Goal: Book appointment/travel/reservation

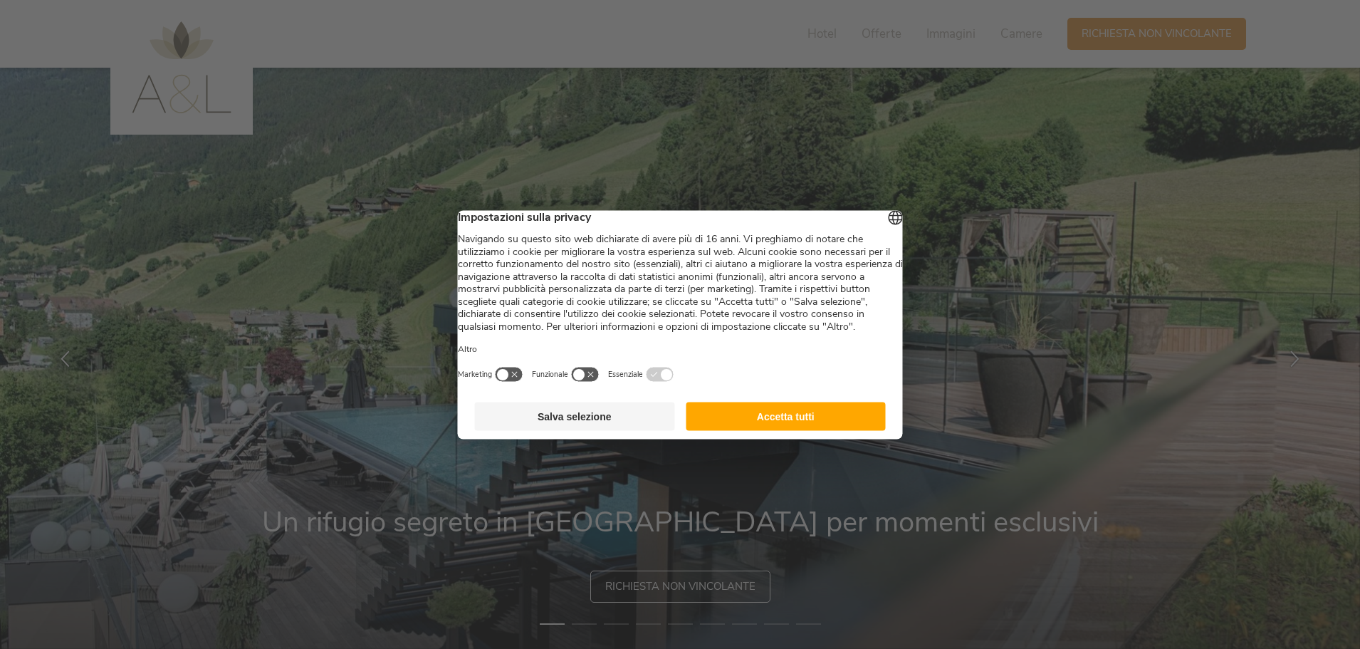
click at [1114, 98] on div at bounding box center [680, 324] width 1360 height 649
click at [617, 424] on button "Salva selezione" at bounding box center [575, 416] width 200 height 28
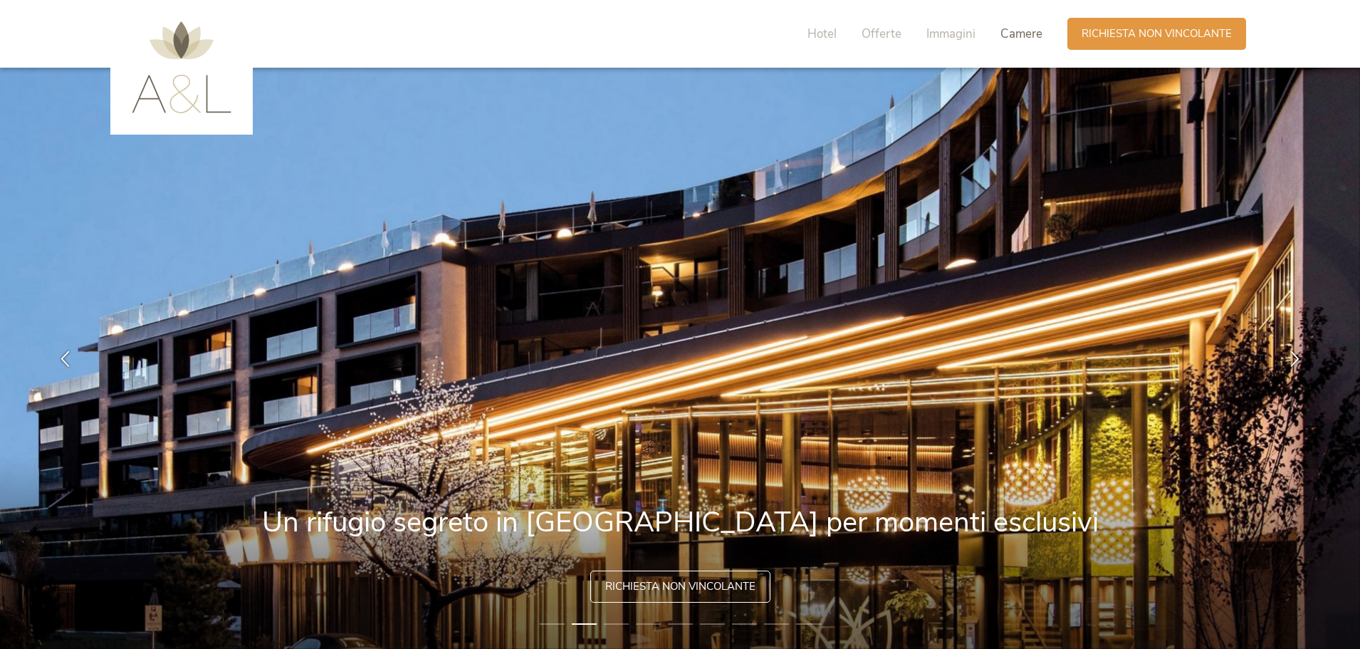
click at [1018, 31] on span "Camere" at bounding box center [1022, 34] width 42 height 16
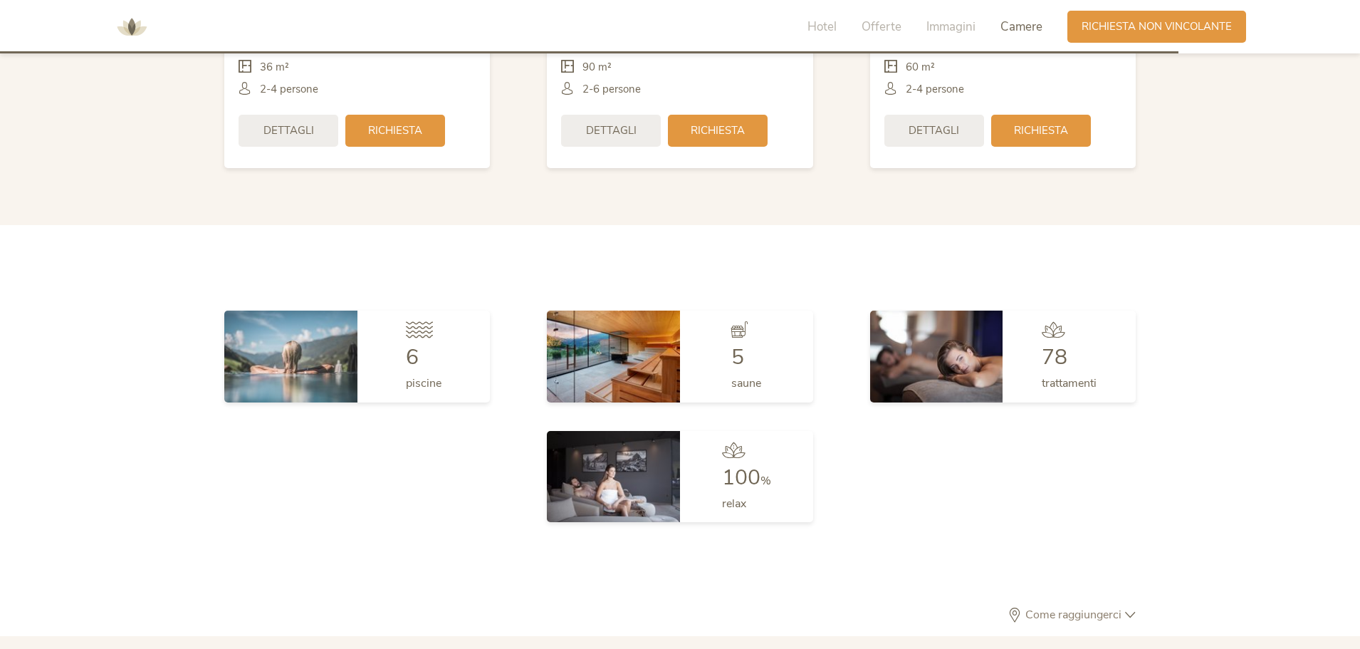
scroll to position [3384, 0]
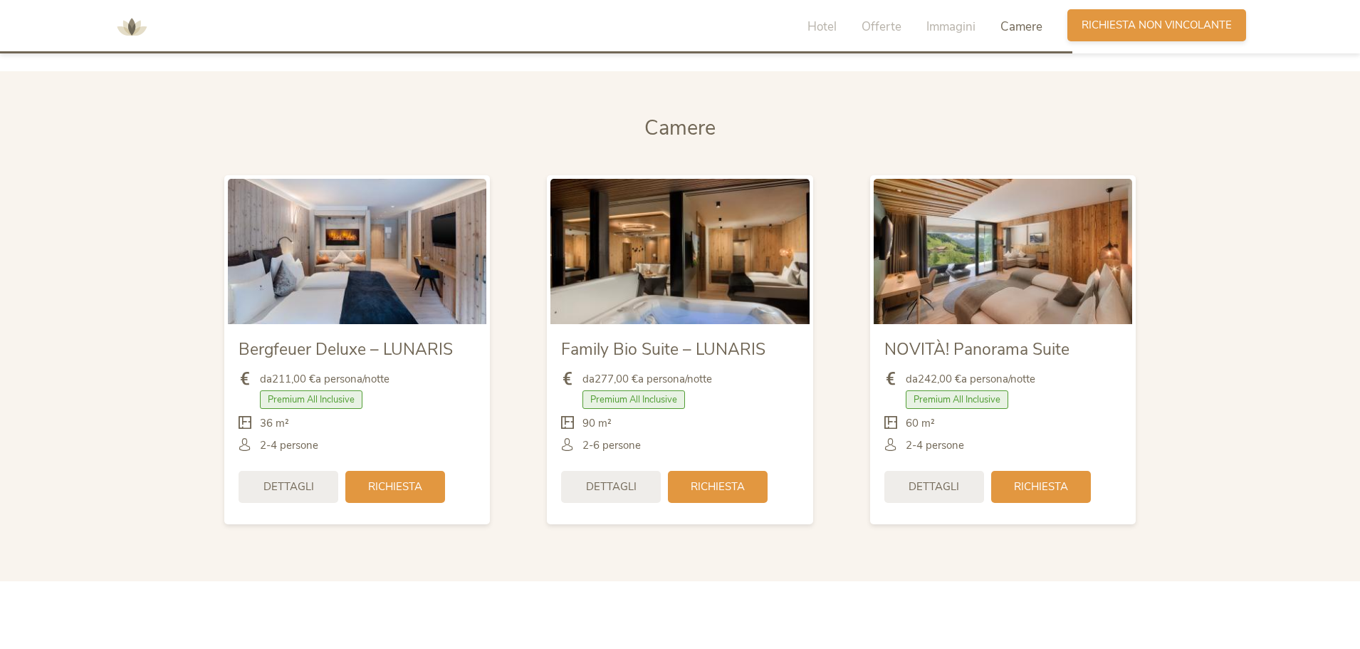
click at [1113, 29] on span "Richiesta non vincolante" at bounding box center [1157, 25] width 150 height 15
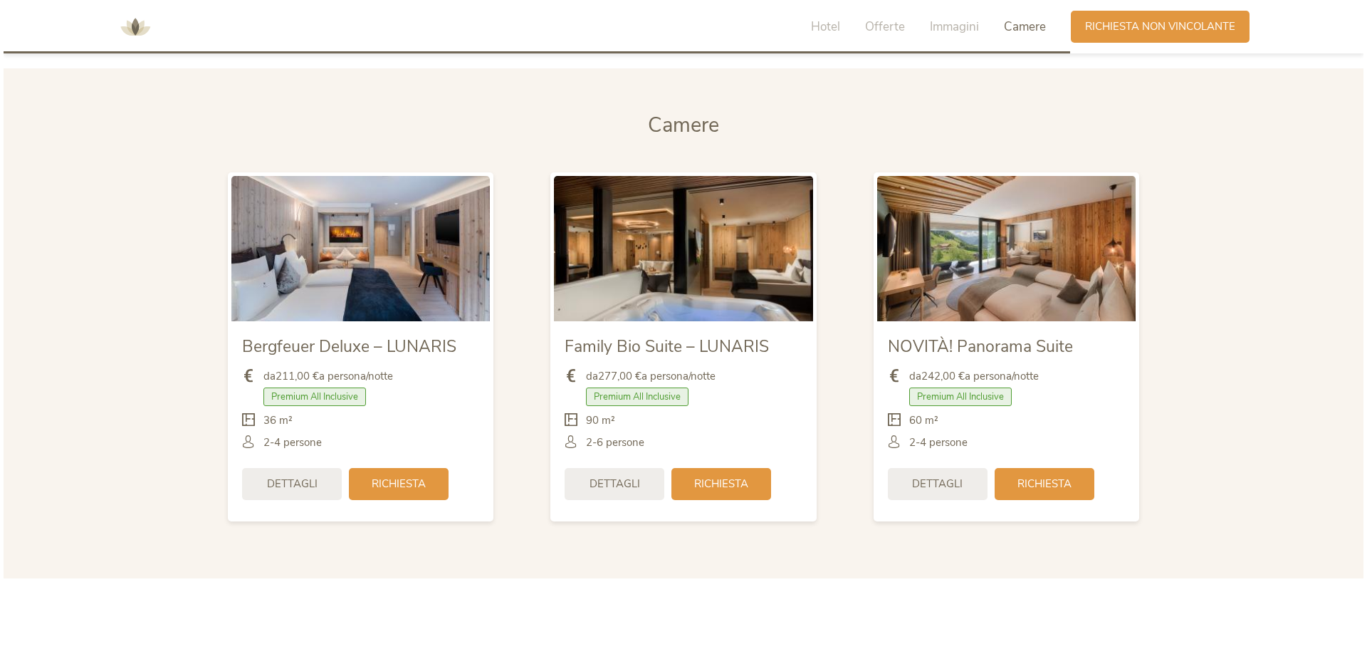
scroll to position [3365, 0]
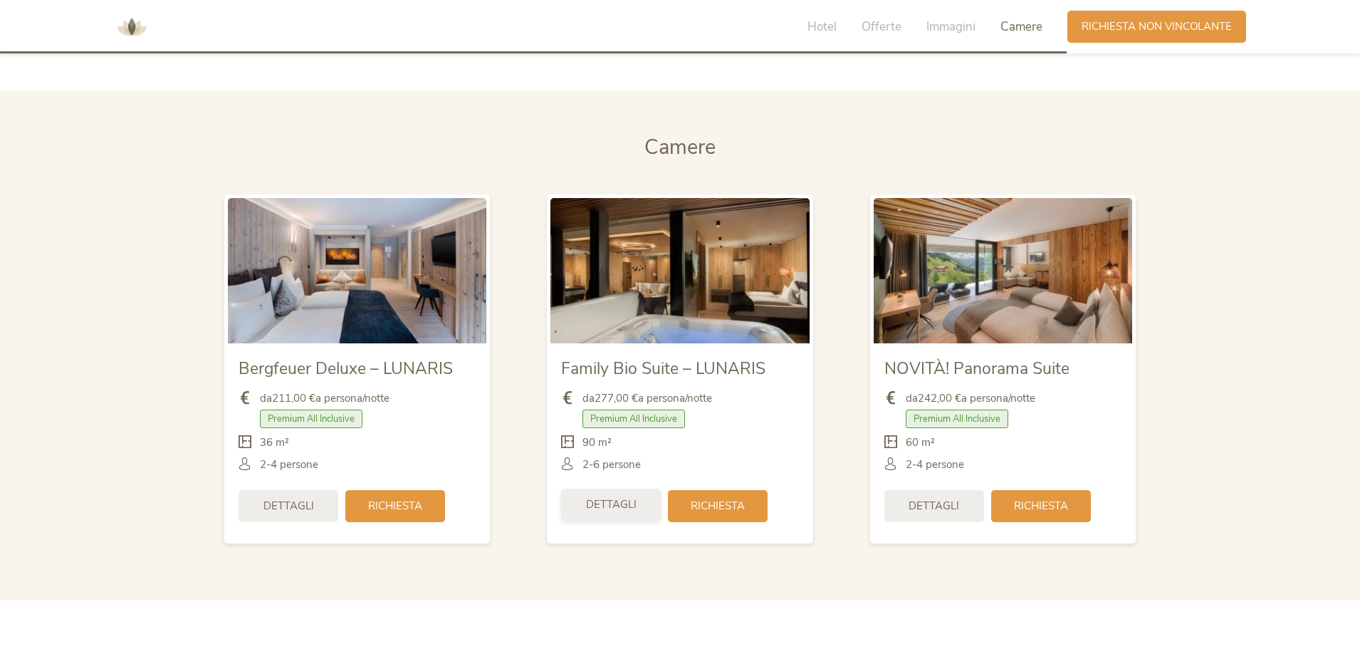
click at [620, 502] on span "Dettagli" at bounding box center [611, 504] width 51 height 15
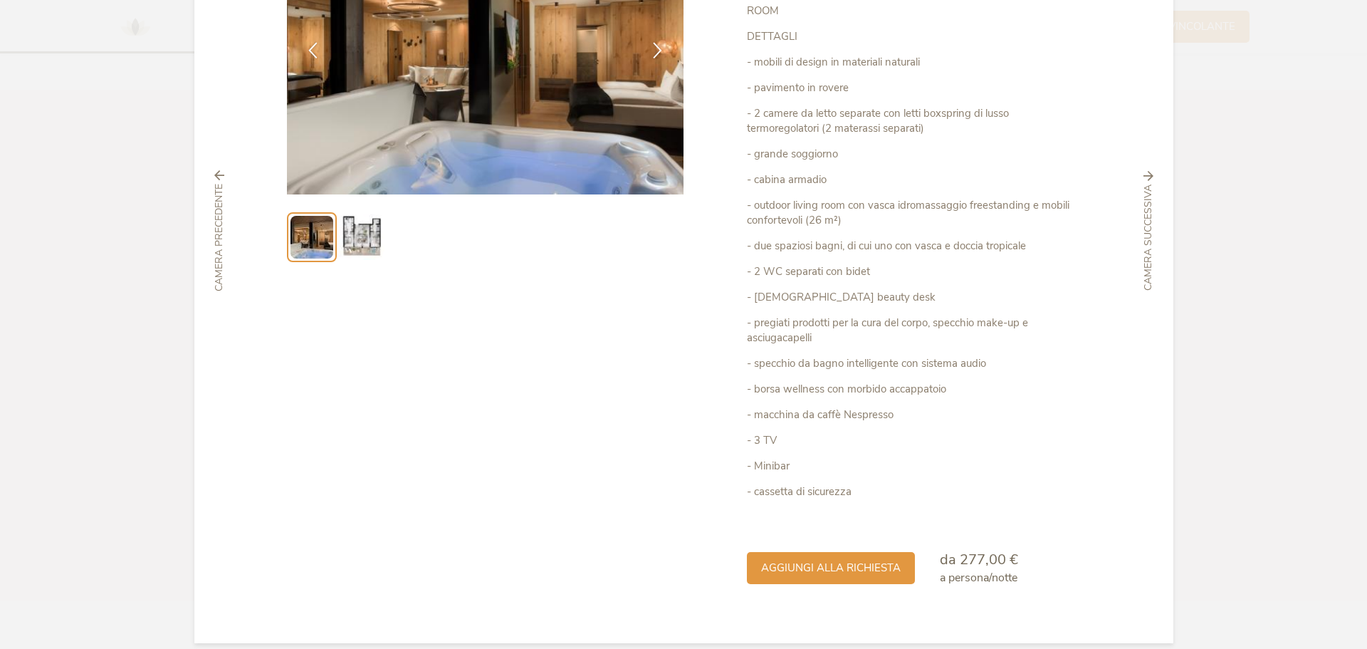
scroll to position [219, 0]
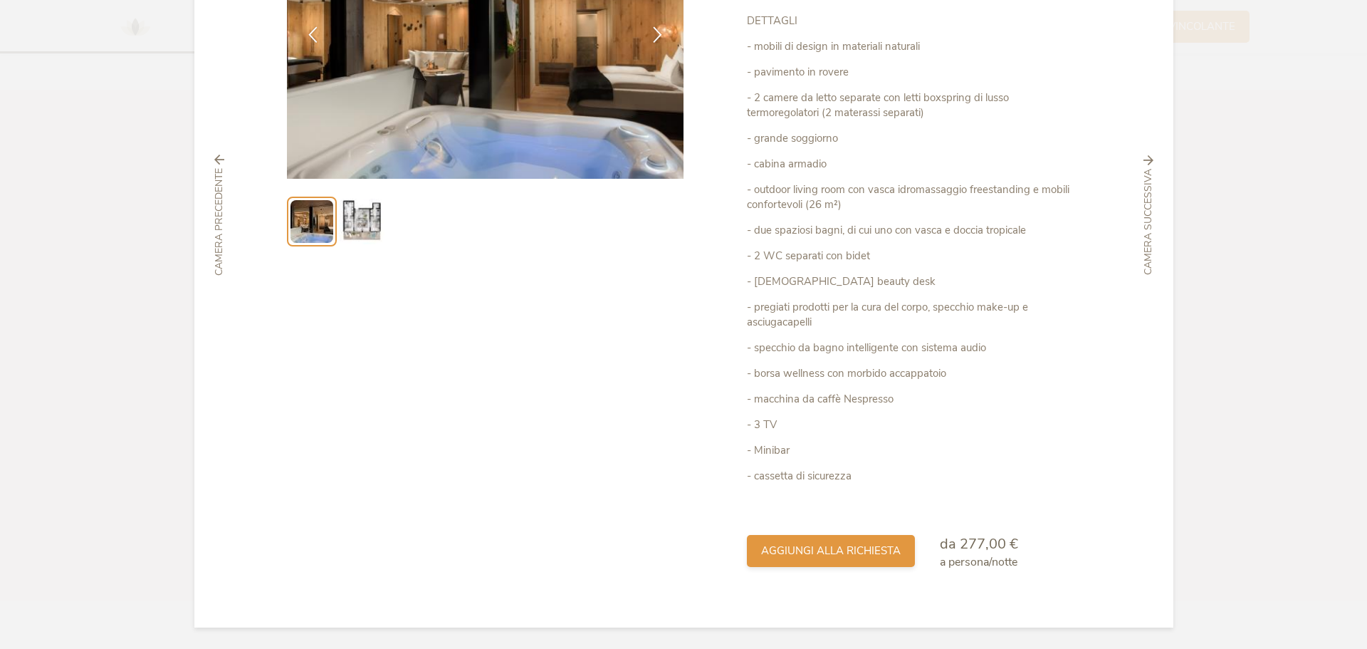
click at [855, 541] on div "aggiungi alla richiesta" at bounding box center [831, 551] width 168 height 32
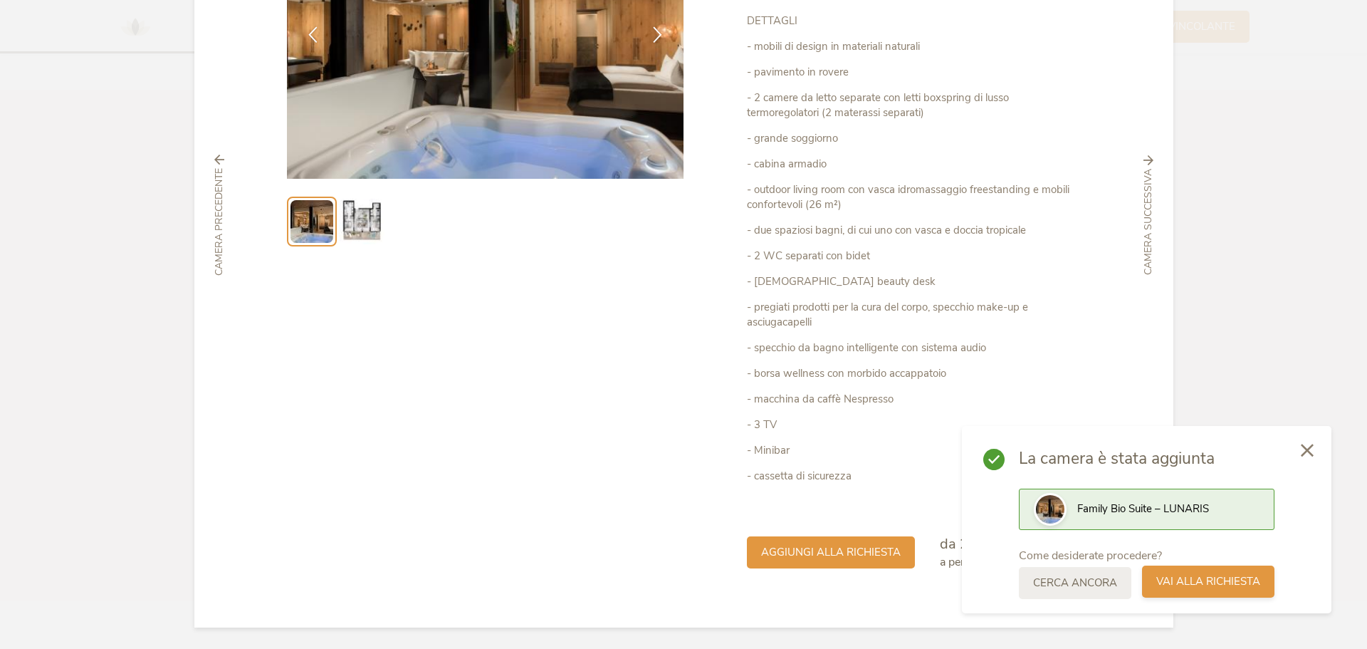
click at [1194, 580] on span "Vai alla richiesta" at bounding box center [1209, 581] width 104 height 15
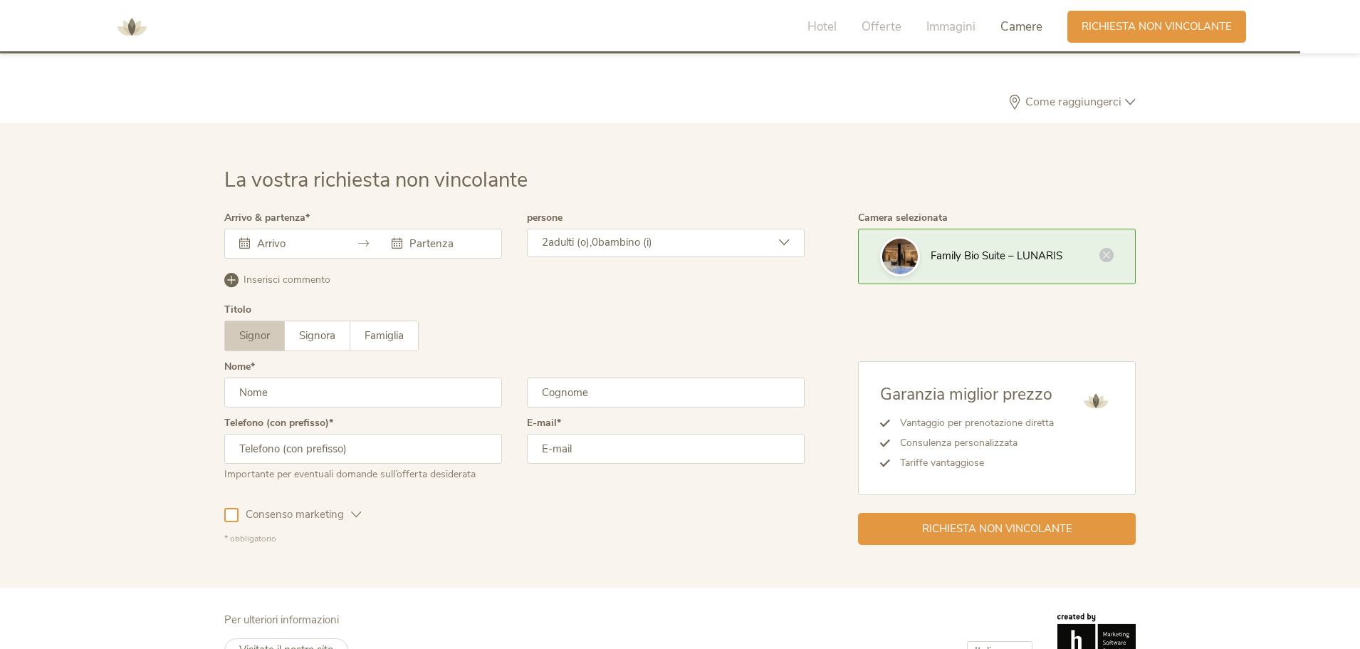
scroll to position [4291, 0]
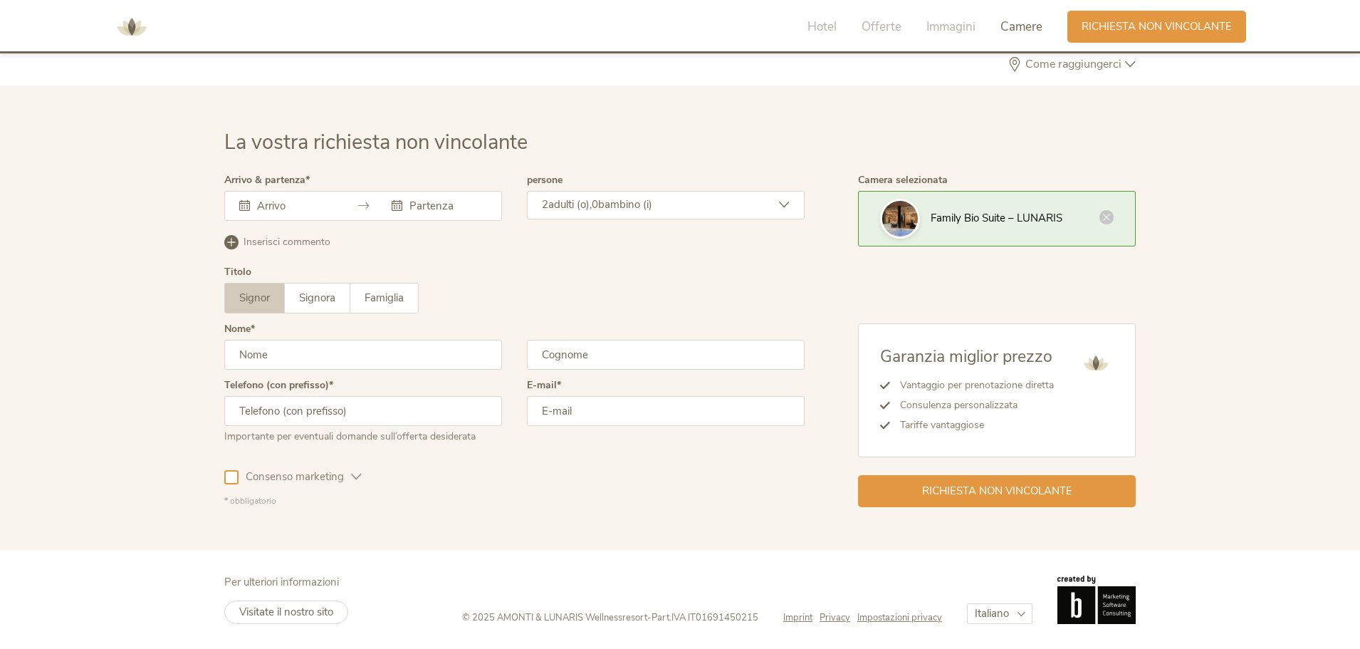
click at [342, 206] on div at bounding box center [363, 206] width 278 height 30
click at [226, 200] on div at bounding box center [363, 206] width 278 height 30
click at [241, 209] on icon at bounding box center [244, 205] width 11 height 11
click at [248, 205] on icon at bounding box center [244, 205] width 11 height 11
click at [314, 202] on input "text" at bounding box center [294, 206] width 81 height 14
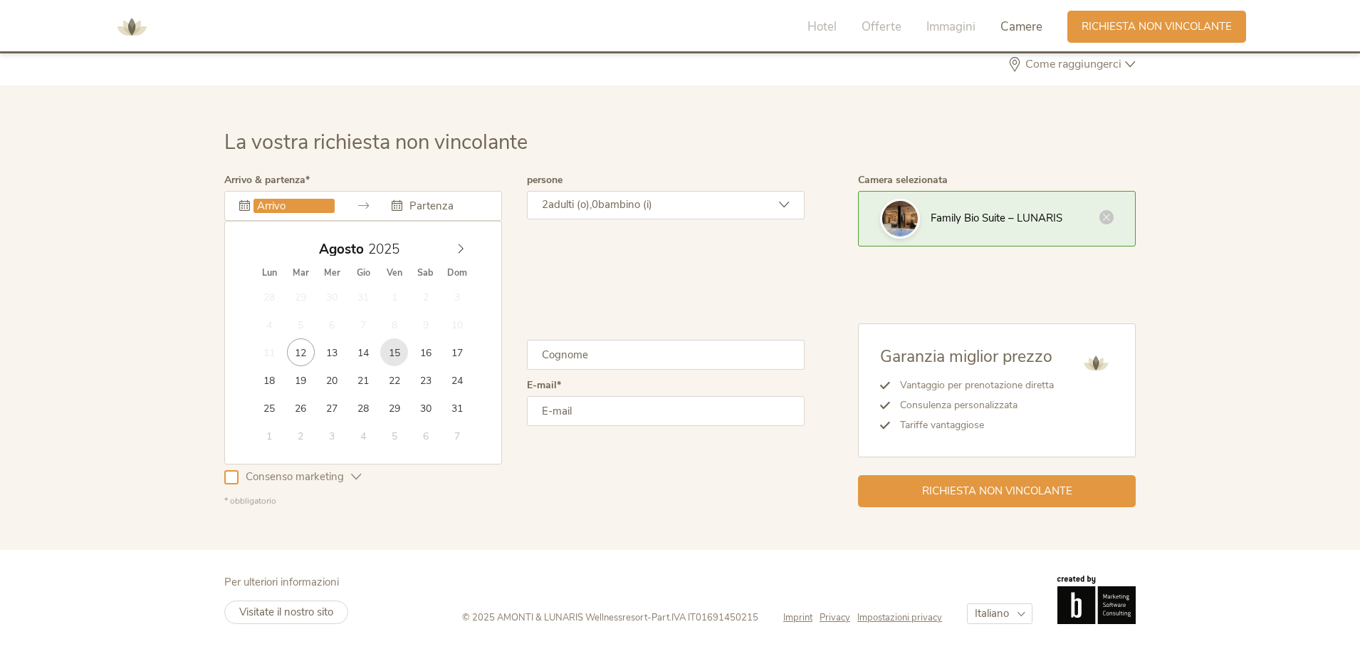
type input "15.08.2025"
type input "16.08.2025"
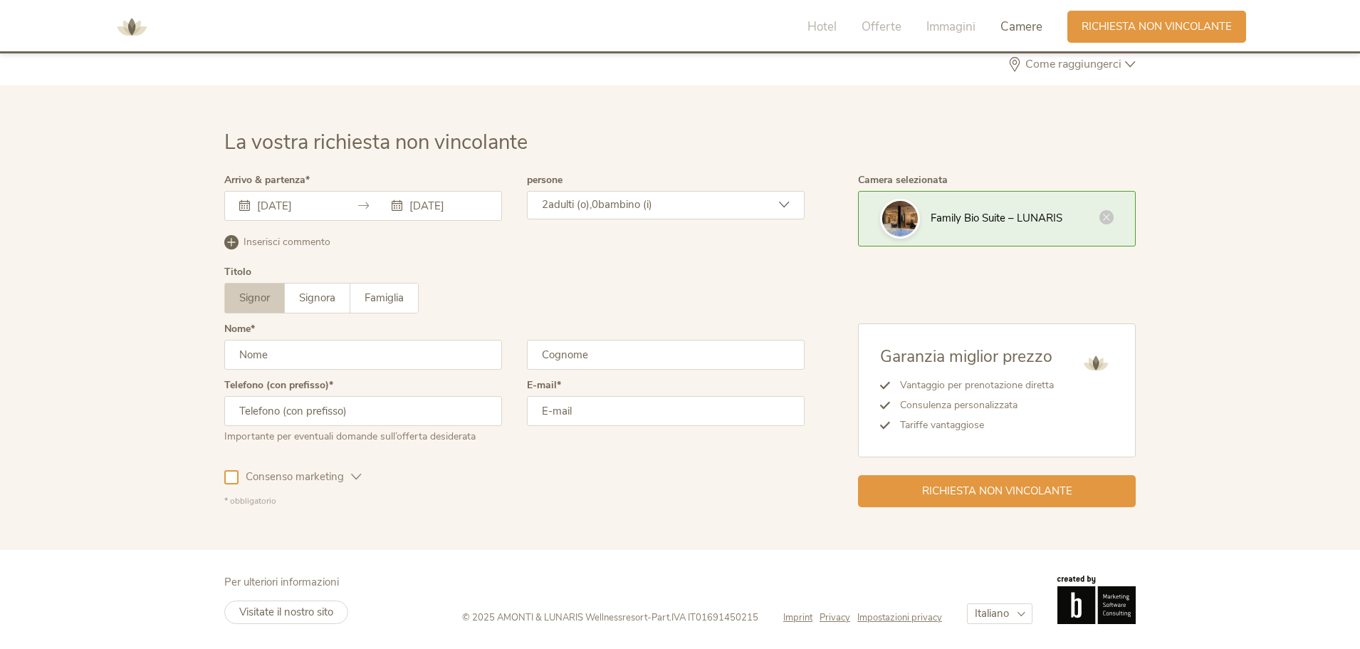
click at [592, 192] on div "2 adulti (o), 0 bambino (i)" at bounding box center [666, 205] width 278 height 28
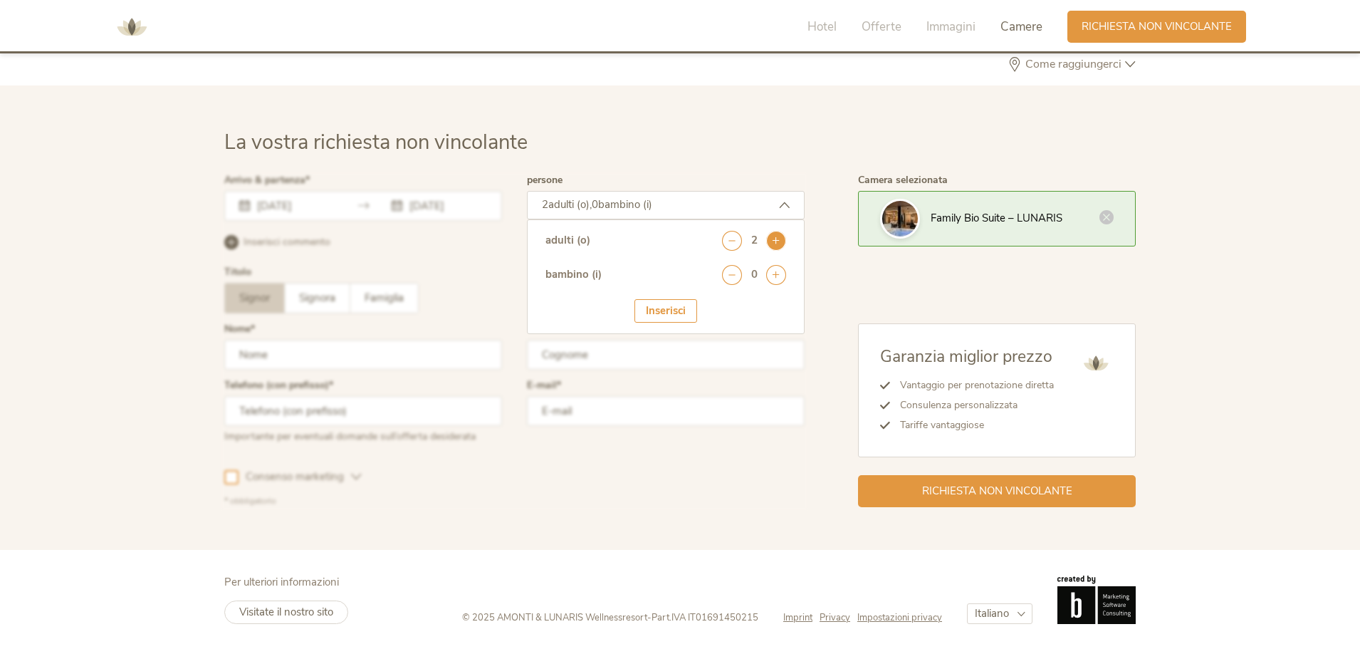
click at [783, 241] on icon at bounding box center [776, 241] width 20 height 20
click at [773, 272] on icon at bounding box center [776, 275] width 20 height 20
click at [731, 325] on select "seleziona 0 1 2 3 4 5 6 7 8 9 10 11 12 13 14 15 16 17" at bounding box center [751, 314] width 71 height 24
select select "1"
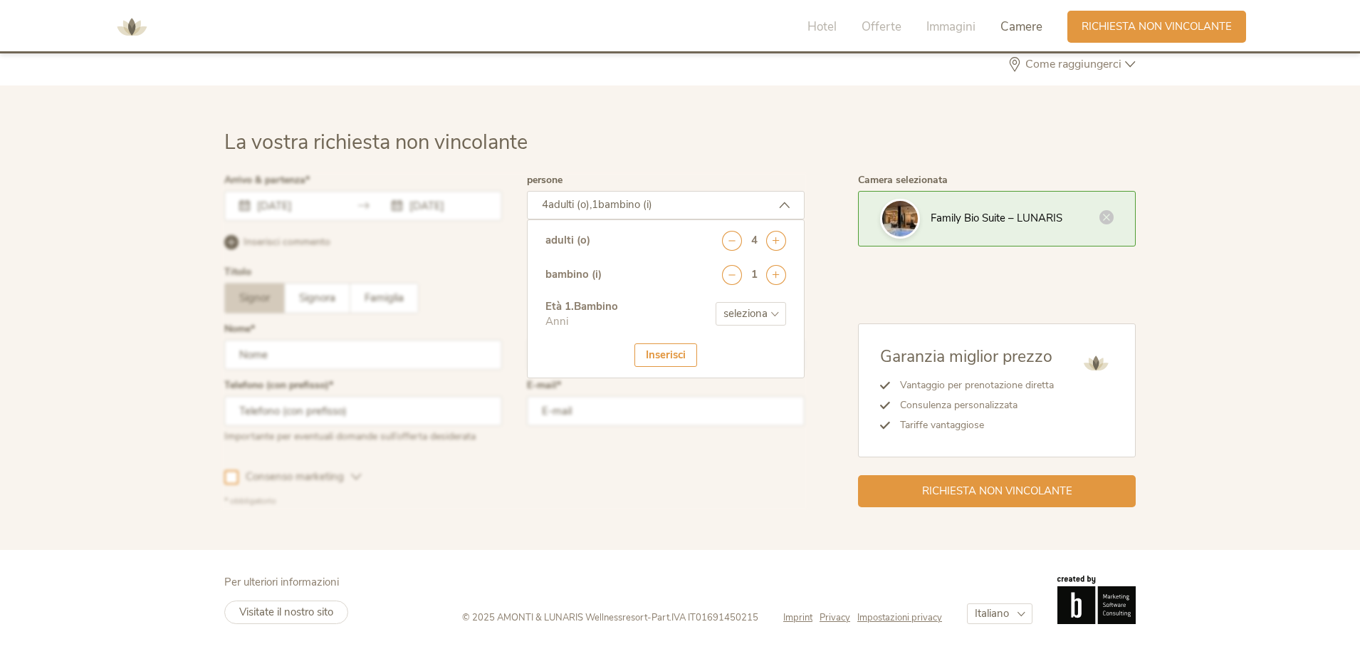
click at [716, 302] on select "seleziona 0 1 2 3 4 5 6 7 8 9 10 11 12 13 14 15 16 17" at bounding box center [751, 314] width 71 height 24
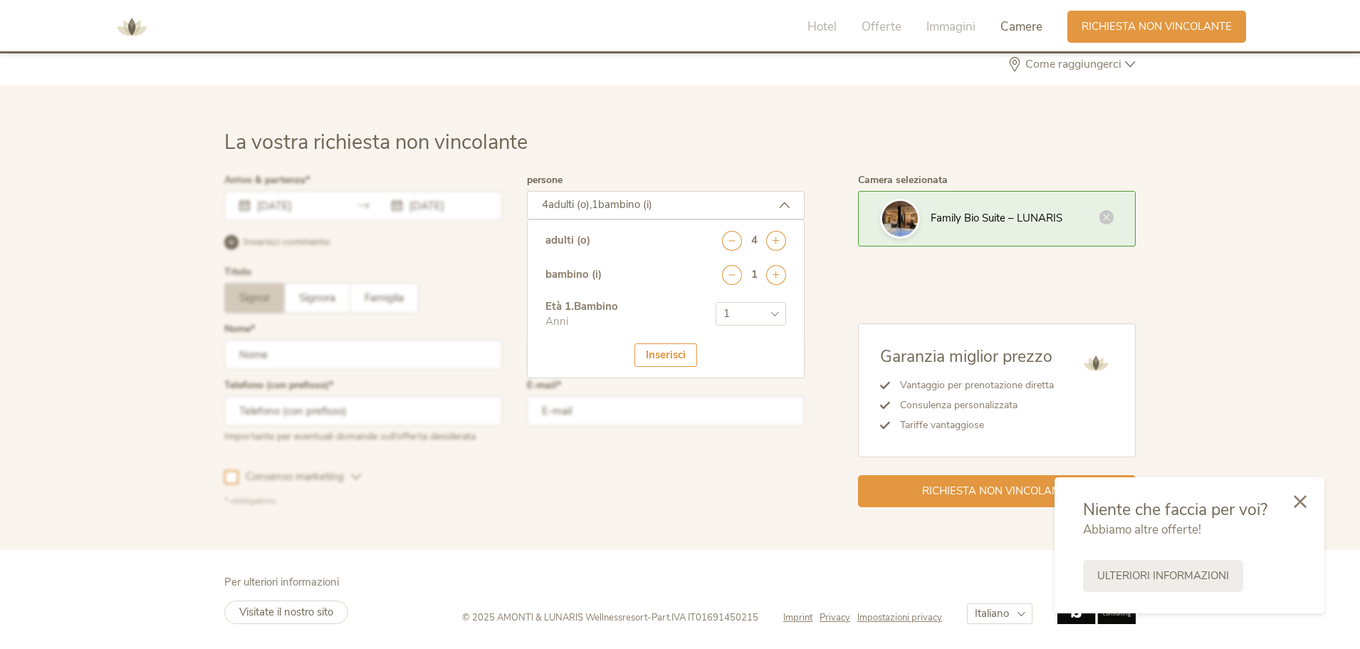
click at [663, 350] on div "Inserisci" at bounding box center [666, 355] width 63 height 24
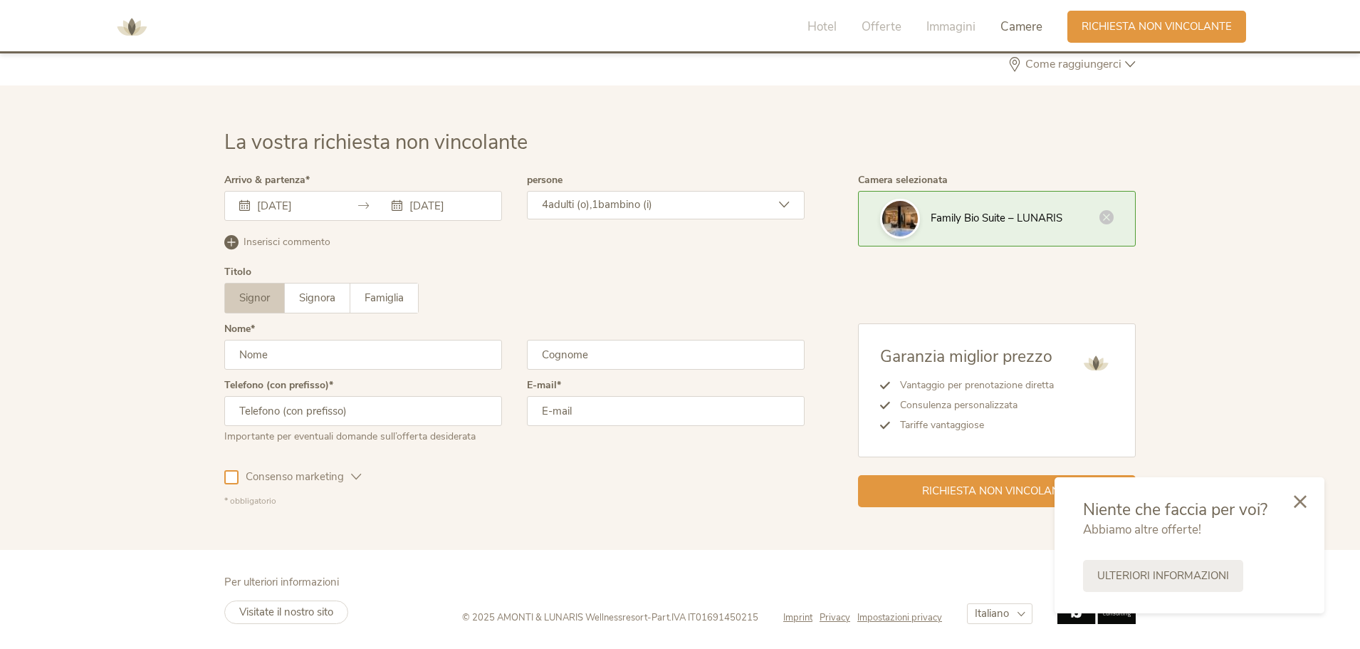
click at [394, 355] on input "text" at bounding box center [363, 355] width 278 height 30
type input "ANGELA"
type input "LUCCISANO"
type input "3408997946"
type input "angy-1193@hotmail.it"
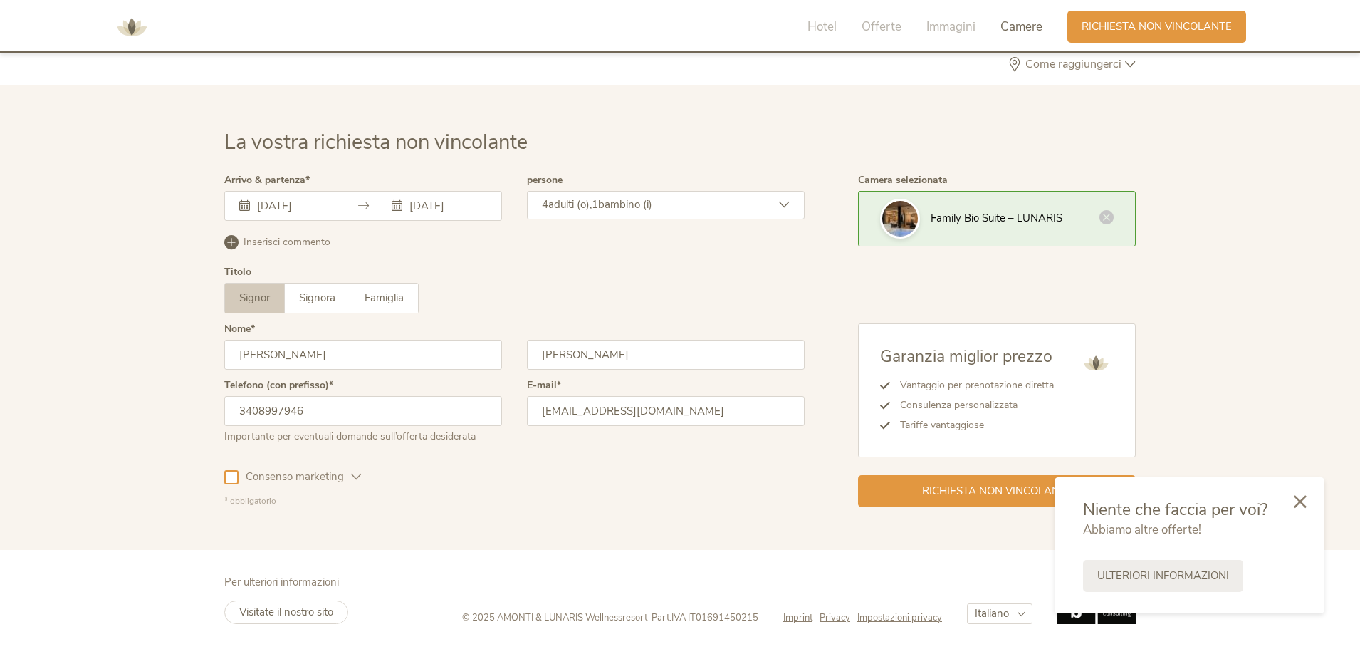
click at [241, 477] on span "Consenso marketing" at bounding box center [295, 476] width 113 height 15
click at [347, 407] on input "3408997946" at bounding box center [363, 411] width 278 height 30
type input "0459619364"
click at [576, 469] on div "Consenso marketing Consenso profilazione" at bounding box center [514, 474] width 580 height 41
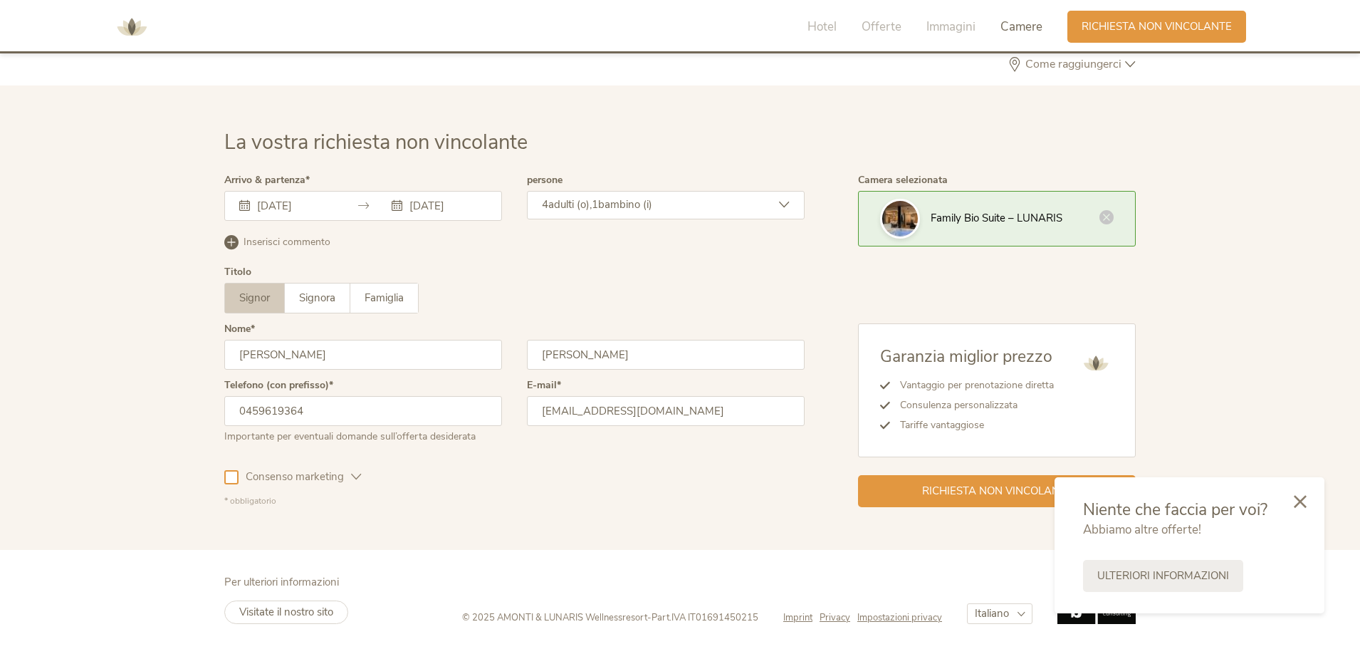
drag, startPoint x: 234, startPoint y: 416, endPoint x: 147, endPoint y: 424, distance: 88.0
click at [172, 424] on div "La vostra richiesta non vincolante Arrivo & partenza 15.08.2025 16.08.2025 Agos…" at bounding box center [680, 317] width 1360 height 464
drag, startPoint x: 385, startPoint y: 412, endPoint x: 140, endPoint y: 429, distance: 246.4
click at [141, 429] on div "La vostra richiesta non vincolante Arrivo & partenza 15.08.2025 16.08.2025 Agos…" at bounding box center [680, 317] width 1360 height 464
click at [380, 406] on input "text" at bounding box center [363, 411] width 278 height 30
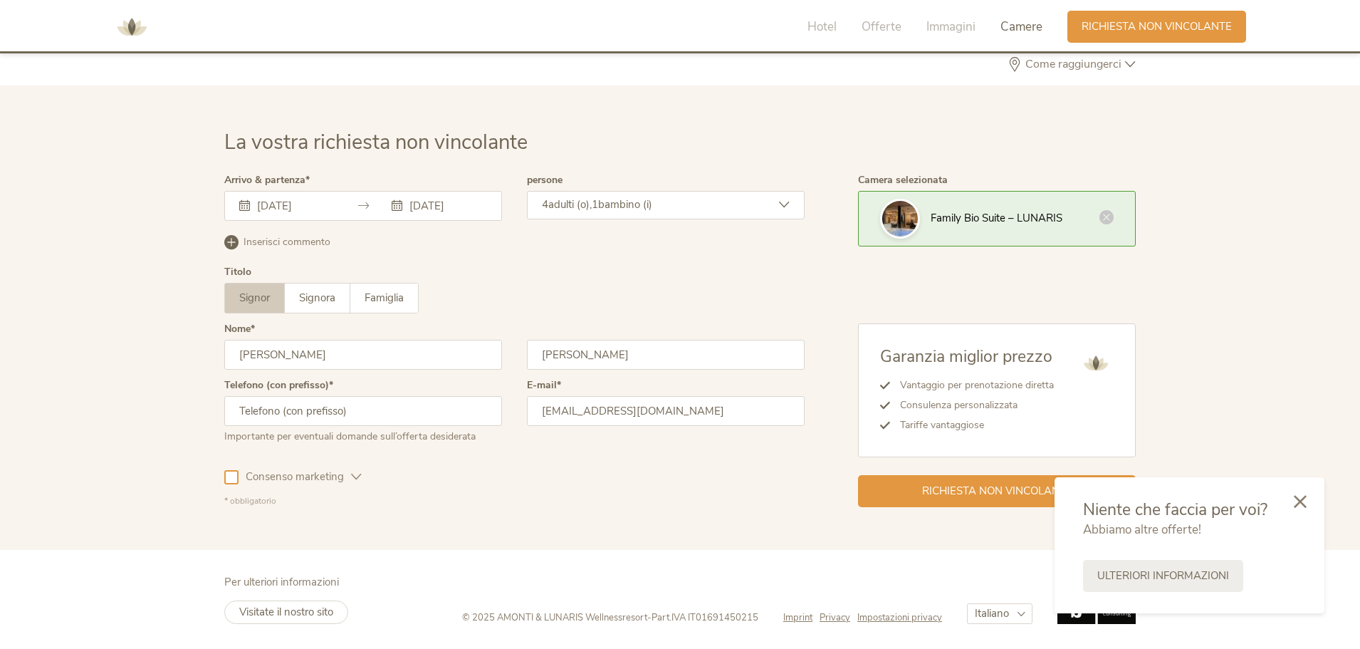
type input "3408997946"
click at [912, 481] on div "Richiesta non vincolante" at bounding box center [997, 490] width 278 height 32
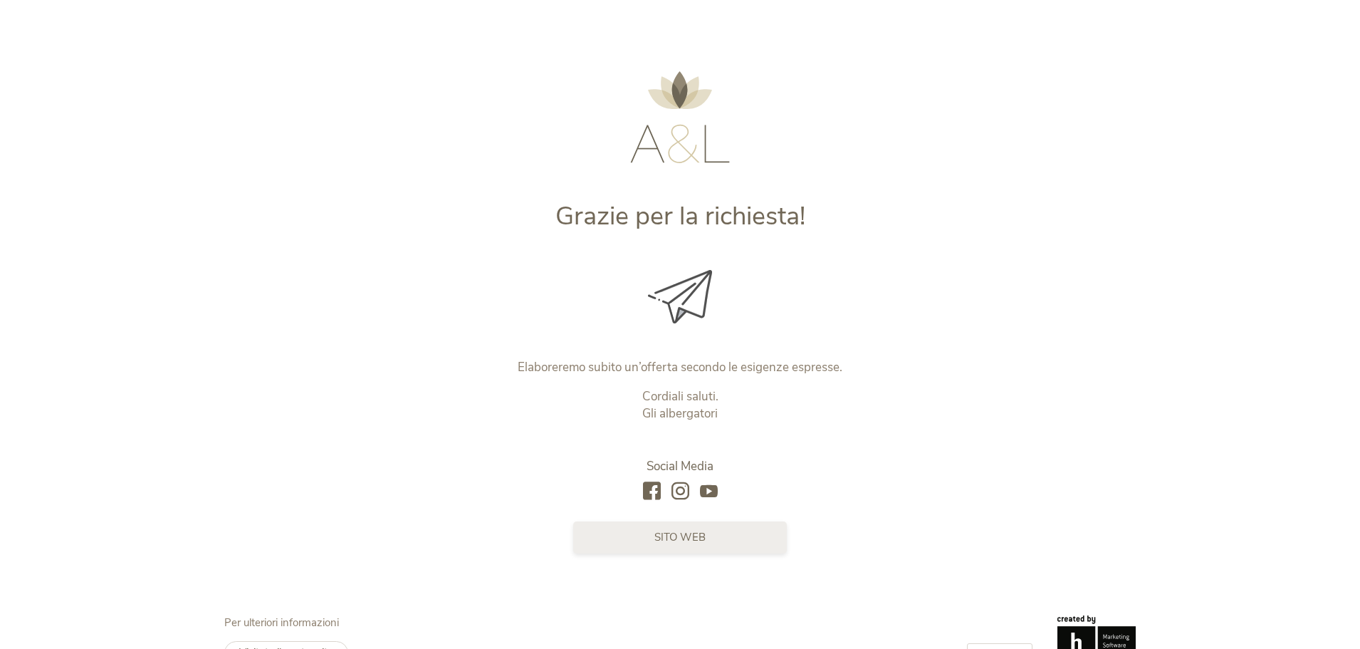
click at [718, 528] on link "sito web" at bounding box center [680, 537] width 214 height 32
